Goal: Task Accomplishment & Management: Use online tool/utility

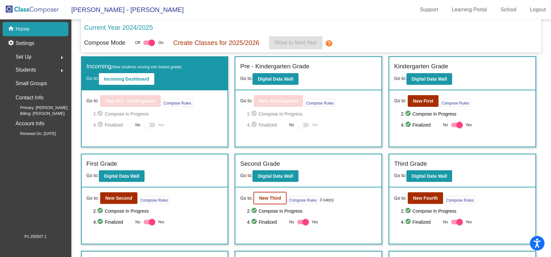
click at [269, 200] on b "New Third" at bounding box center [270, 198] width 22 height 5
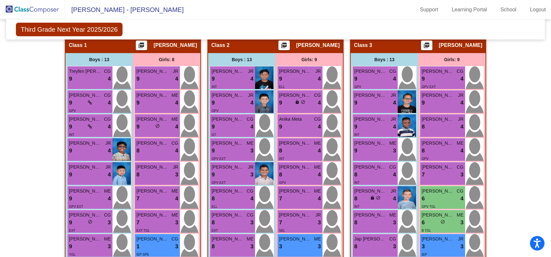
scroll to position [178, 0]
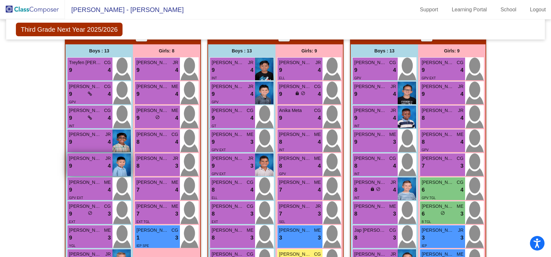
click at [89, 159] on span "[PERSON_NAME]" at bounding box center [85, 158] width 32 height 7
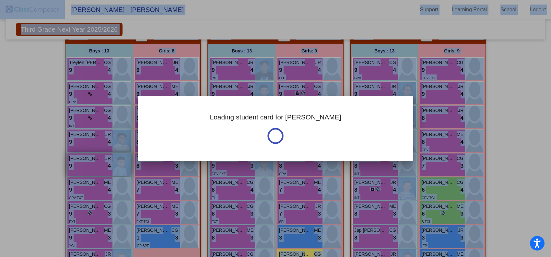
click at [89, 159] on div at bounding box center [275, 128] width 551 height 257
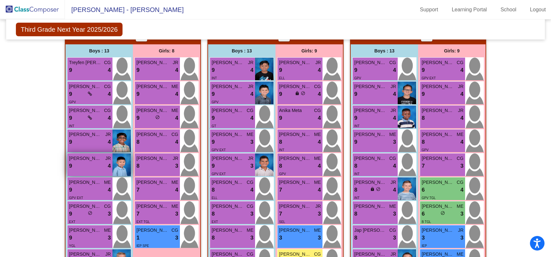
click at [83, 158] on span "[PERSON_NAME]" at bounding box center [85, 158] width 32 height 7
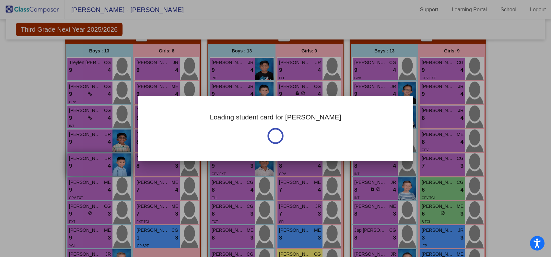
click at [83, 158] on div at bounding box center [275, 128] width 551 height 257
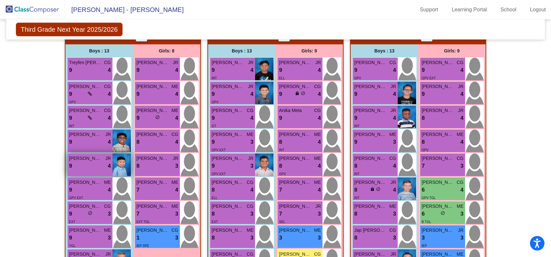
click at [83, 158] on span "[PERSON_NAME]" at bounding box center [85, 158] width 32 height 7
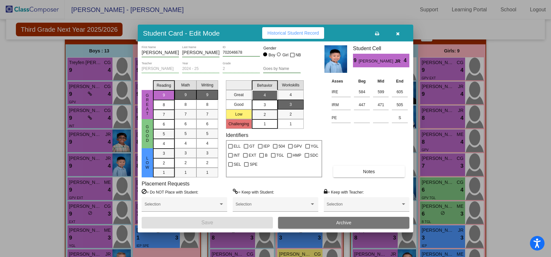
click at [500, 76] on div at bounding box center [275, 128] width 551 height 257
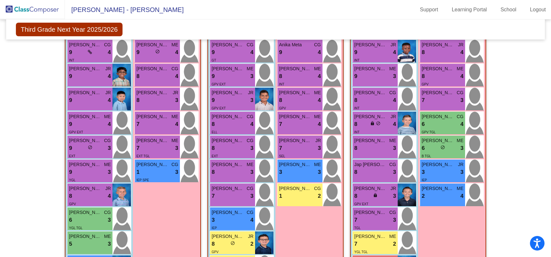
scroll to position [250, 0]
